Goal: Information Seeking & Learning: Check status

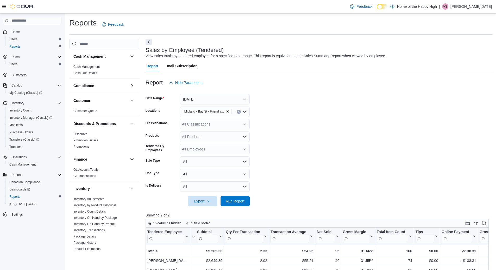
scroll to position [169, 0]
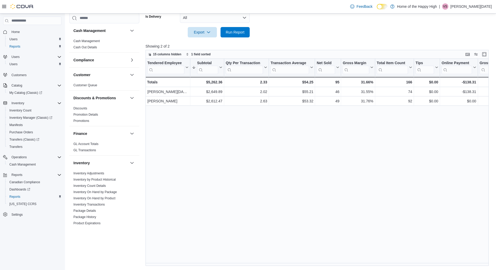
click at [331, 181] on div "Tendered Employee Click to view column header actions Subtotal Sorted descendin…" at bounding box center [318, 162] width 347 height 207
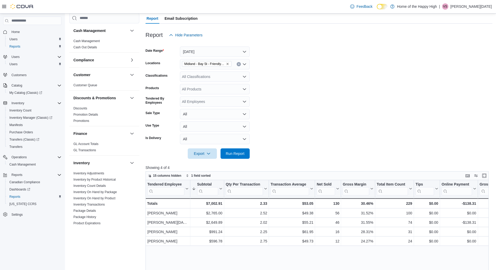
scroll to position [52, 0]
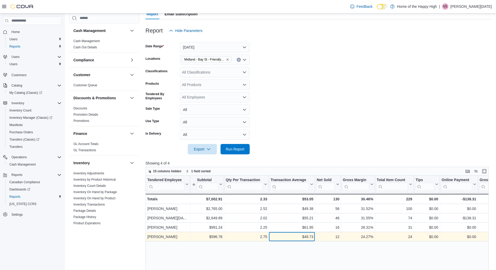
click at [308, 239] on div "$49.73" at bounding box center [291, 237] width 43 height 6
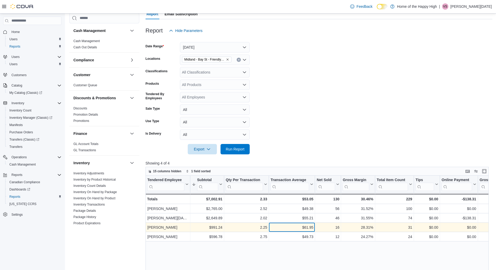
click at [305, 226] on div "$61.95" at bounding box center [291, 228] width 43 height 6
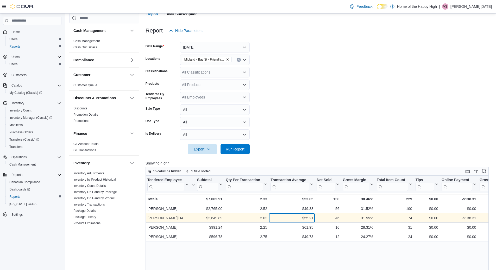
click at [305, 219] on div "$55.21" at bounding box center [291, 218] width 43 height 6
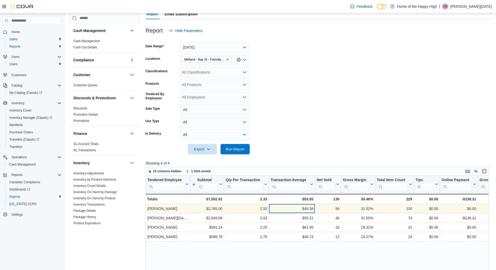
click at [309, 208] on div "$49.38" at bounding box center [291, 209] width 43 height 6
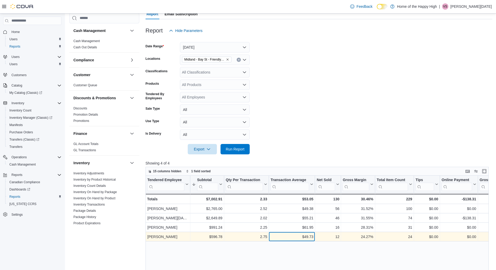
click at [303, 237] on div "$49.73" at bounding box center [291, 237] width 43 height 6
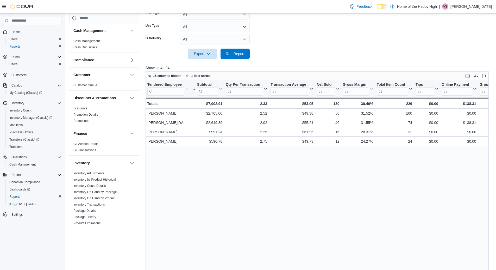
scroll to position [169, 0]
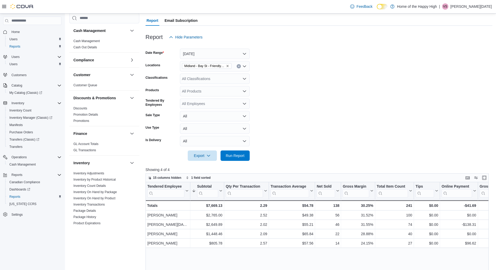
scroll to position [130, 0]
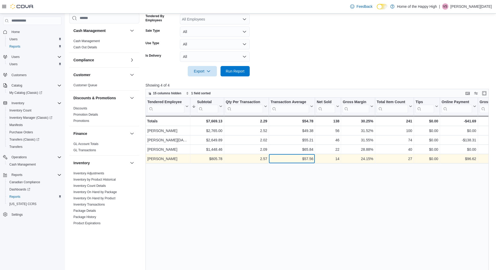
click at [307, 162] on div "$57.56" at bounding box center [291, 159] width 43 height 6
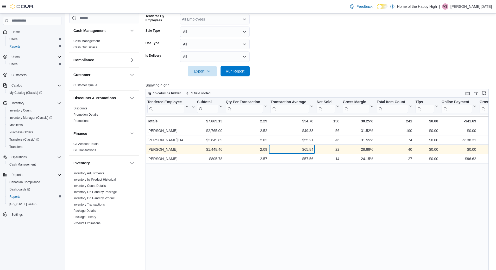
click at [309, 154] on div "$65.84 - Transaction Average, column 4, row 3" at bounding box center [292, 149] width 46 height 9
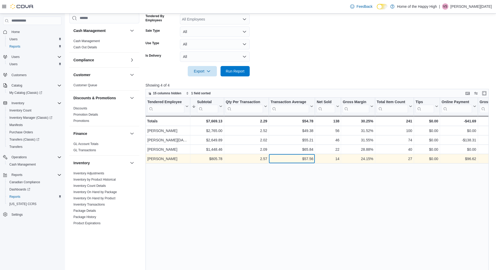
click at [311, 160] on div "$57.56" at bounding box center [291, 159] width 43 height 6
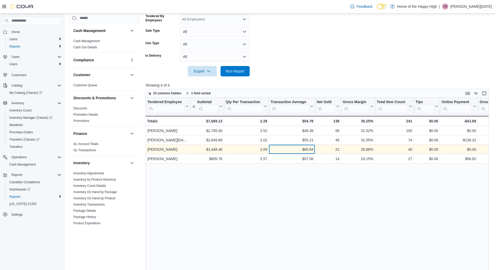
click at [304, 149] on div "$65.84" at bounding box center [291, 150] width 43 height 6
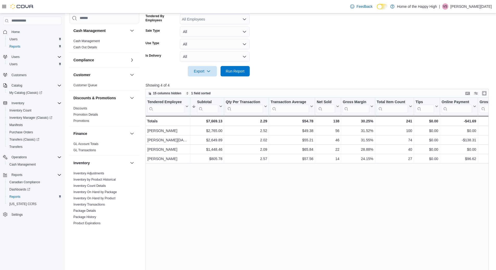
click at [250, 203] on div "Tendered Employee Click to view column header actions Subtotal Sorted descendin…" at bounding box center [318, 201] width 347 height 207
click at [373, 44] on form "Date Range Today Locations Midland - Bay St - Friendly Stranger Classifications…" at bounding box center [318, 17] width 347 height 119
click at [304, 208] on div "Tendered Employee Click to view column header actions Subtotal Sorted descendin…" at bounding box center [318, 201] width 347 height 207
click at [308, 197] on div "Tendered Employee Click to view column header actions Subtotal Sorted descendin…" at bounding box center [318, 201] width 347 height 207
click at [329, 56] on form "Date Range Today Locations Midland - Bay St - Friendly Stranger Classifications…" at bounding box center [318, 17] width 347 height 119
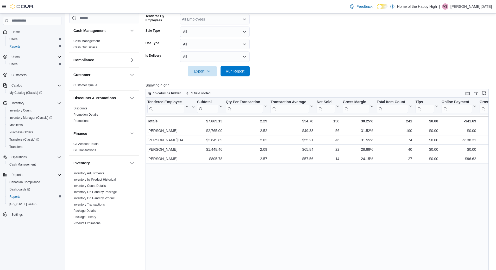
click at [329, 56] on form "Date Range Today Locations Midland - Bay St - Friendly Stranger Classifications…" at bounding box center [318, 17] width 347 height 119
click at [287, 189] on div "Tendered Employee Click to view column header actions Subtotal Sorted descendin…" at bounding box center [318, 201] width 347 height 207
click at [268, 189] on div "Tendered Employee Click to view column header actions Subtotal Sorted descendin…" at bounding box center [318, 201] width 347 height 207
click at [298, 35] on form "Date Range Today Locations Midland - Bay St - Friendly Stranger Classifications…" at bounding box center [318, 17] width 347 height 119
click at [264, 214] on div "Tendered Employee Click to view column header actions Subtotal Sorted descendin…" at bounding box center [318, 201] width 347 height 207
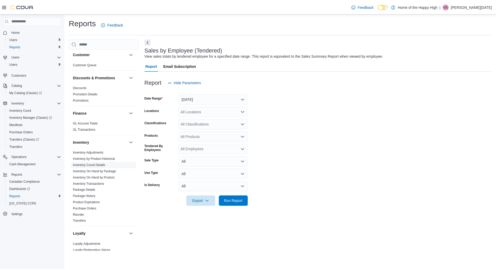
scroll to position [52, 0]
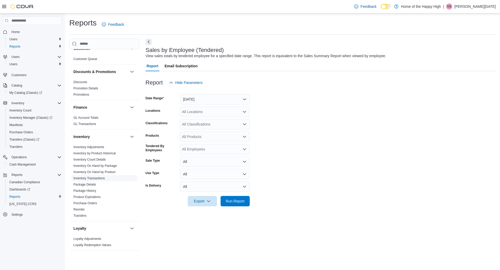
click at [93, 179] on link "Inventory Transactions" at bounding box center [88, 179] width 31 height 4
click at [197, 102] on button "Yesterday" at bounding box center [215, 99] width 70 height 10
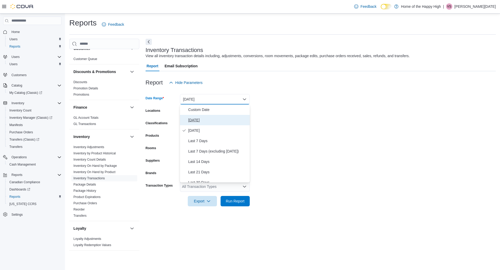
click at [191, 124] on button "[DATE]" at bounding box center [215, 120] width 70 height 10
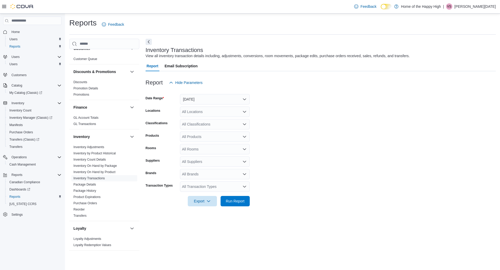
click at [300, 114] on form "Date Range Today Locations All Locations Classifications All Classifications Pr…" at bounding box center [320, 147] width 350 height 119
click at [223, 109] on div "All Locations" at bounding box center [215, 112] width 70 height 10
type input "***"
click at [223, 120] on span "Midland - Bay St - Friendly Stranger" at bounding box center [230, 120] width 58 height 5
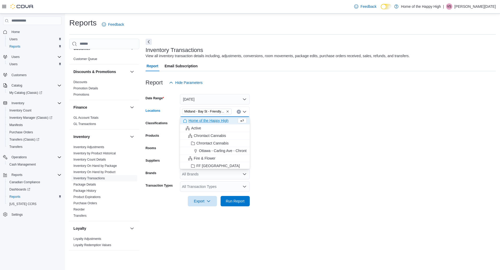
click at [280, 115] on form "Date Range Today Locations Midland - Bay St - Friendly Stranger Combo box. Sele…" at bounding box center [320, 147] width 350 height 119
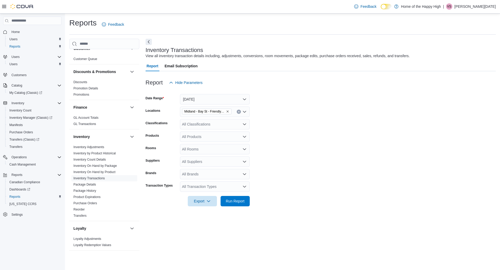
click at [205, 136] on div "All Products" at bounding box center [215, 137] width 70 height 10
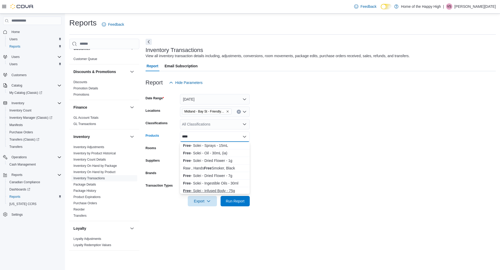
type input "****"
click at [227, 192] on div "Free - Solei - Infused Body - 75g" at bounding box center [214, 190] width 63 height 5
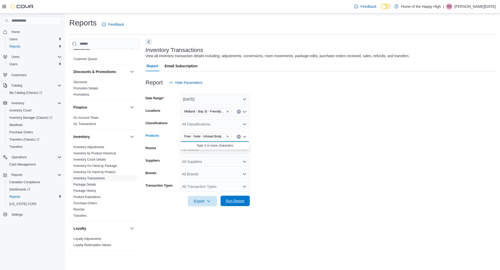
click at [233, 201] on span "Run Report" at bounding box center [235, 201] width 19 height 5
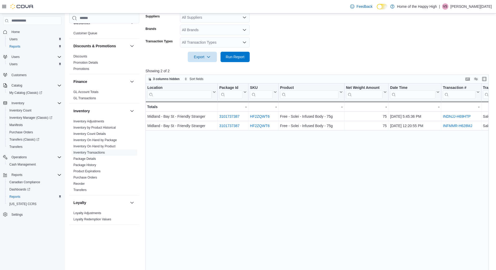
scroll to position [169, 0]
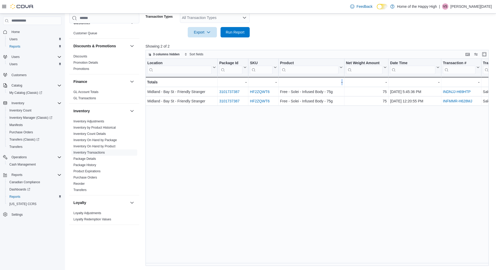
drag, startPoint x: 285, startPoint y: 263, endPoint x: 345, endPoint y: 264, distance: 59.9
click at [345, 264] on div "Location Click to view column header actions Package Id Click to view column he…" at bounding box center [318, 162] width 347 height 207
click at [347, 266] on div "Reports Feedback Cash Management Cash Management Cash Out Details Compliance OC…" at bounding box center [280, 57] width 431 height 426
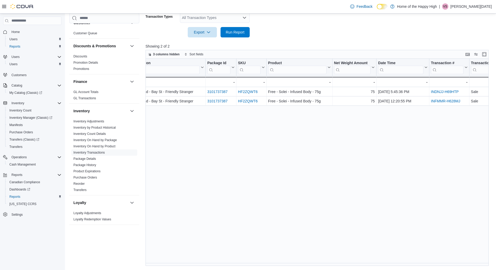
scroll to position [0, 0]
